Goal: Task Accomplishment & Management: Manage account settings

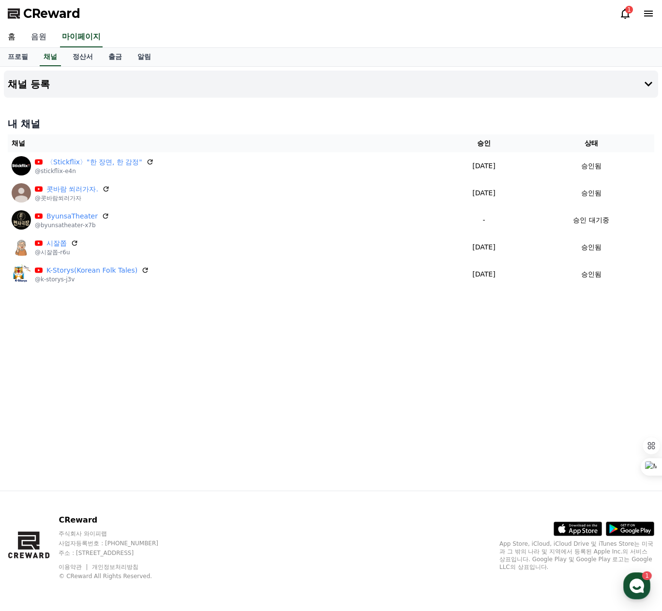
click at [38, 34] on link "음원" at bounding box center [38, 37] width 31 height 20
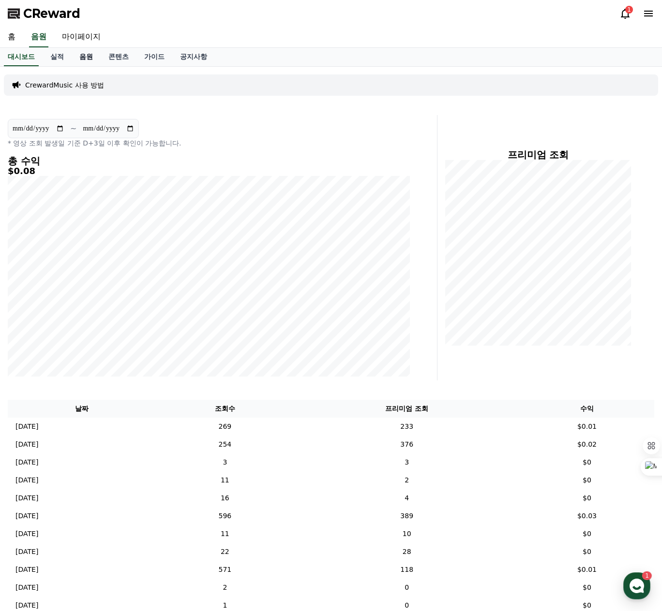
click at [90, 57] on link "음원" at bounding box center [86, 57] width 29 height 18
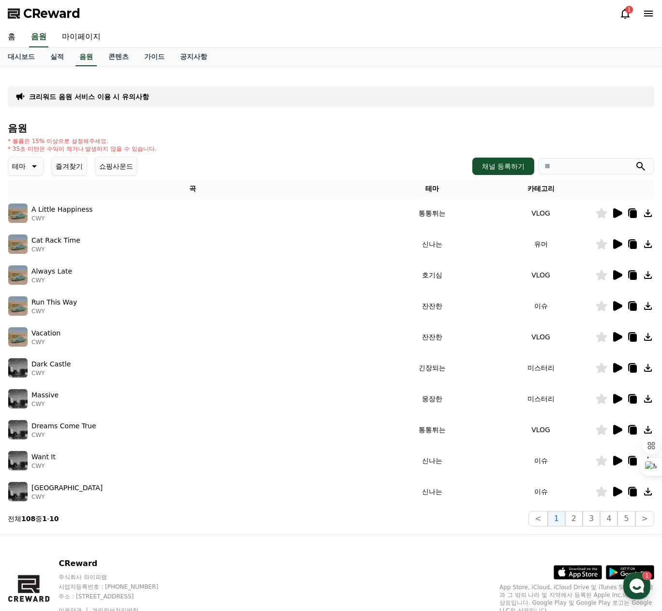
click at [616, 399] on icon at bounding box center [617, 399] width 9 height 10
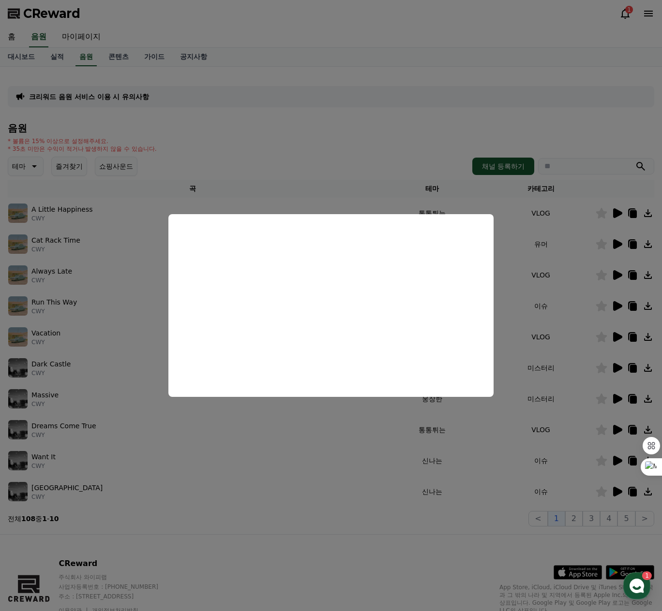
click at [490, 403] on button "close modal" at bounding box center [331, 305] width 662 height 611
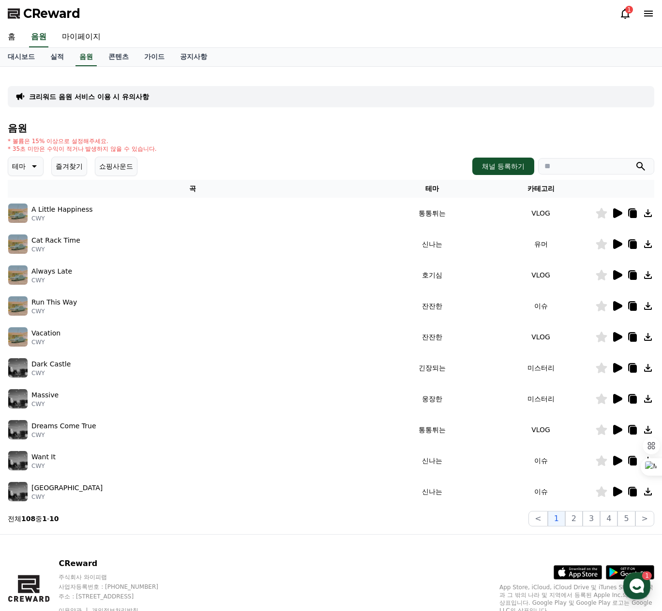
click at [647, 399] on icon at bounding box center [648, 399] width 8 height 8
